Goal: Task Accomplishment & Management: Manage account settings

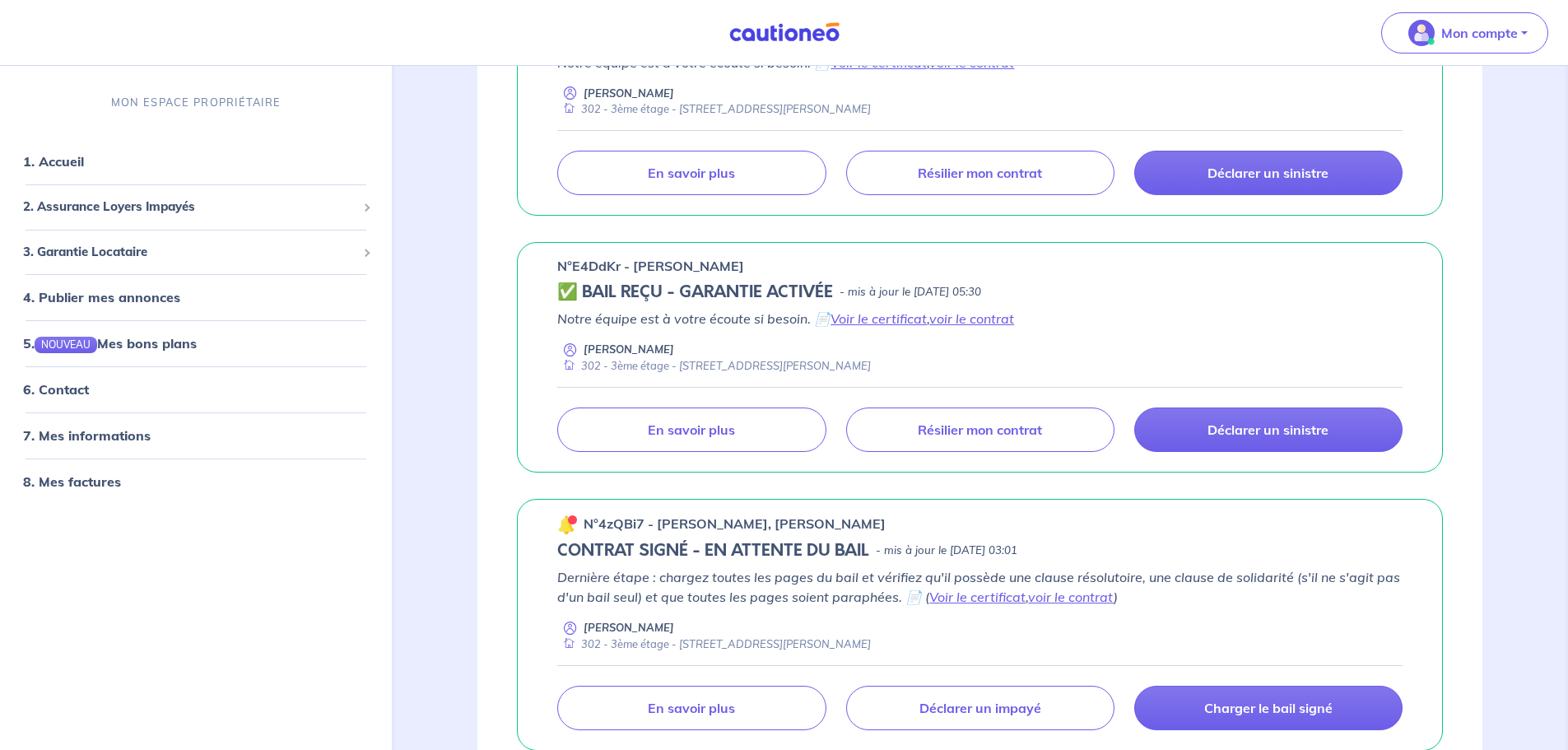
scroll to position [822, 0]
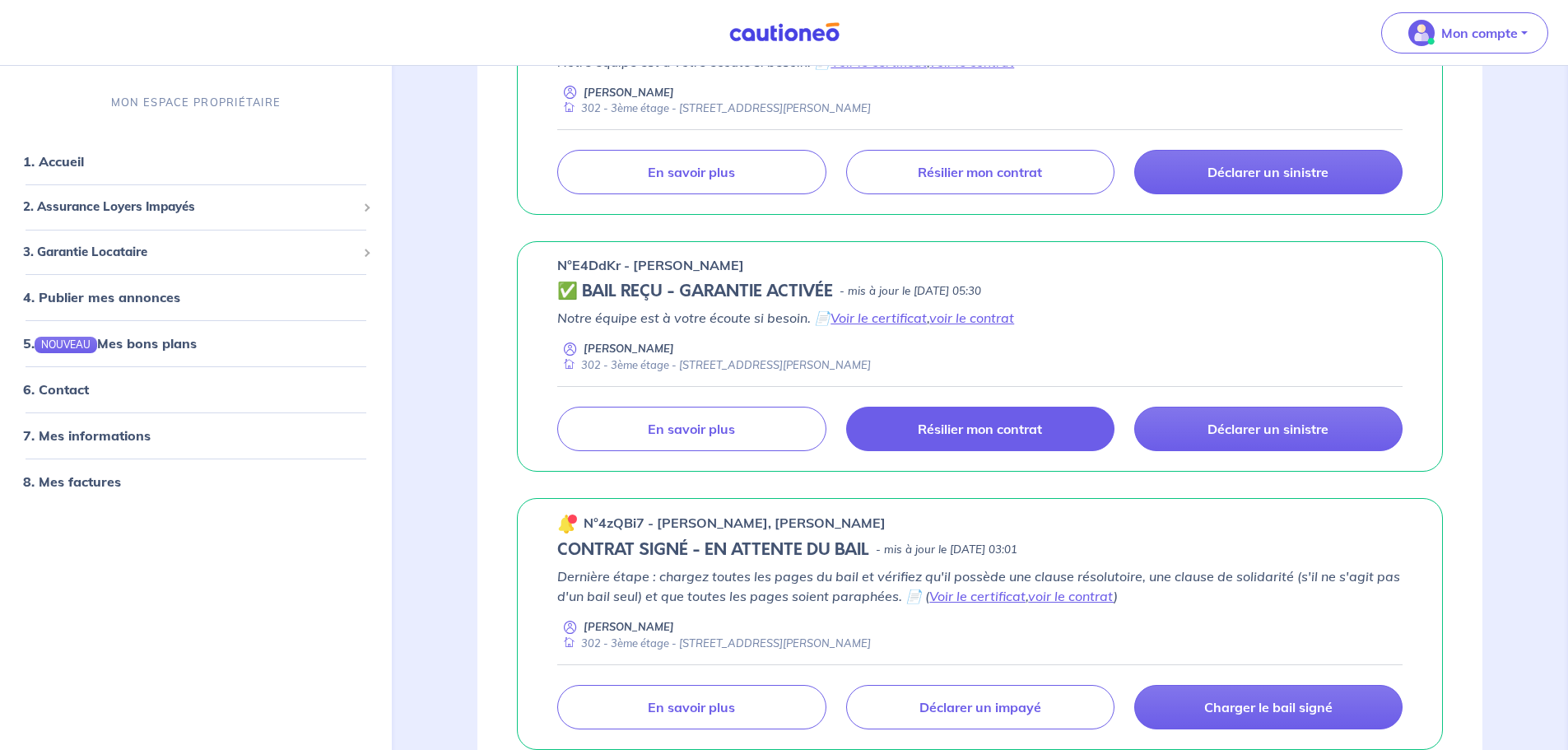
click at [1044, 441] on link "Résilier mon contrat" at bounding box center [980, 428] width 268 height 44
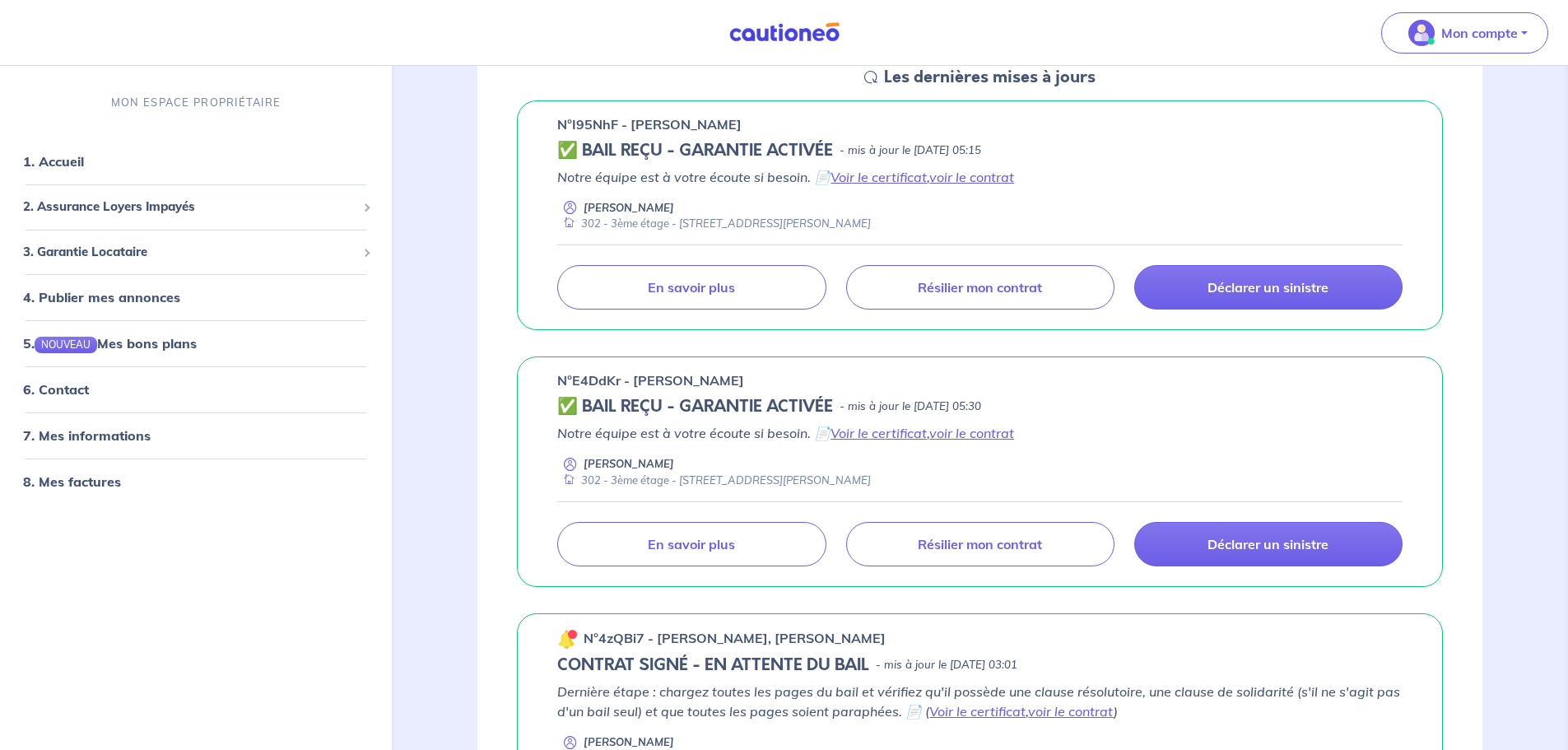
scroll to position [493, 0]
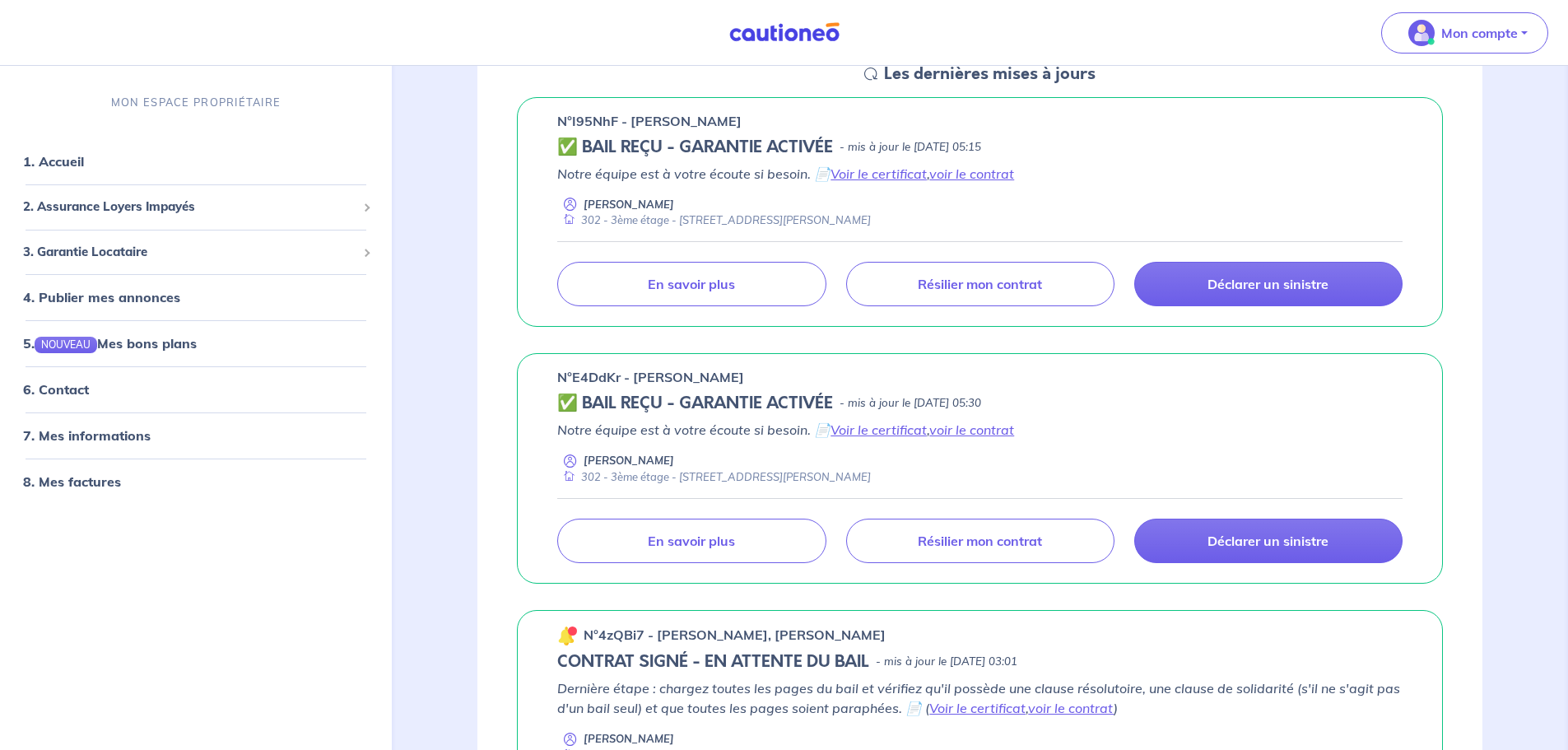
scroll to position [740, 0]
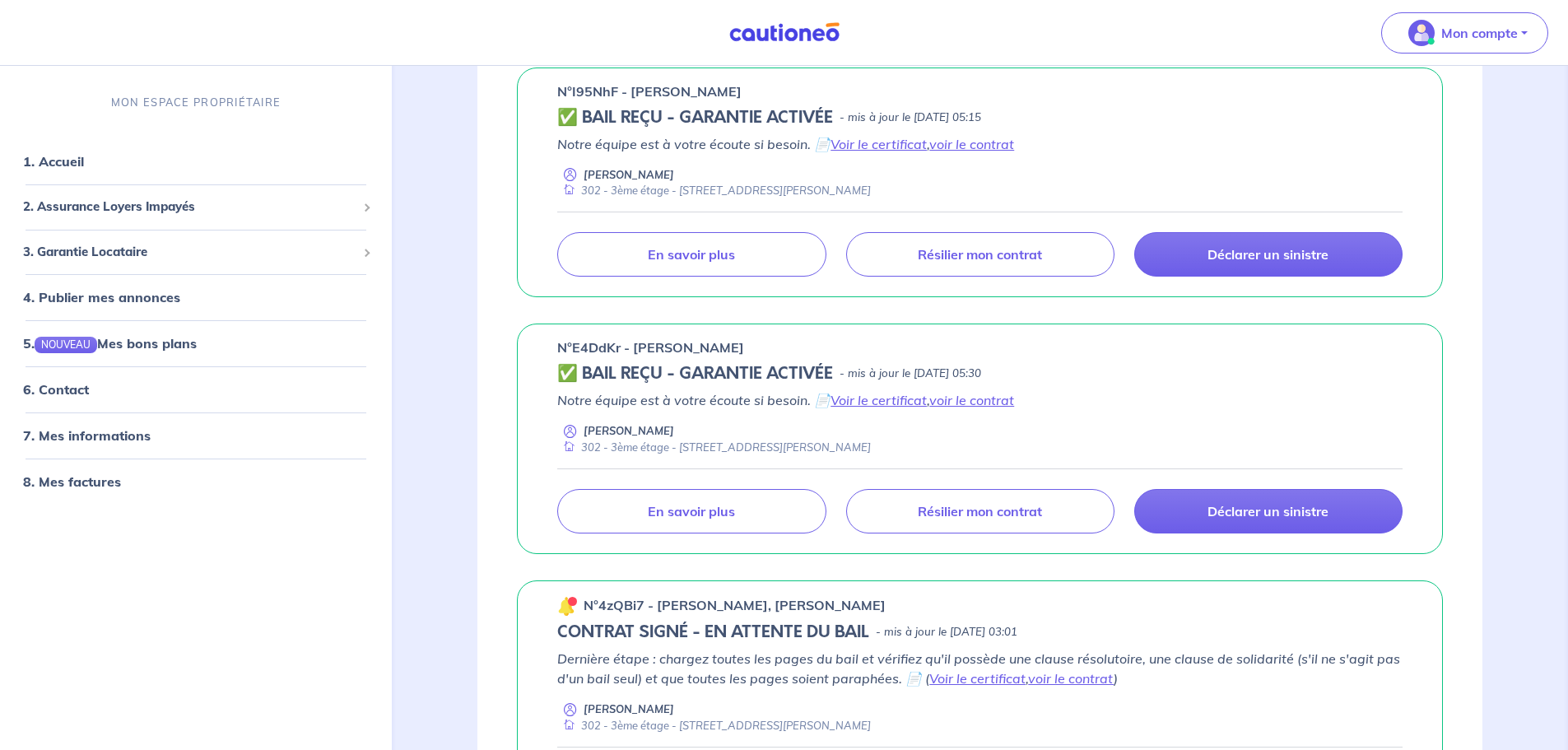
drag, startPoint x: 761, startPoint y: 345, endPoint x: 554, endPoint y: 344, distance: 207.0
click at [554, 344] on div "n°E4DdKr - [PERSON_NAME] ✅ BAIL REÇU - GARANTIE ACTIVÉE - mis à jour le [DATE] …" at bounding box center [979, 438] width 926 height 230
copy p "n°E4DdKr - [PERSON_NAME]"
